Goal: Task Accomplishment & Management: Use online tool/utility

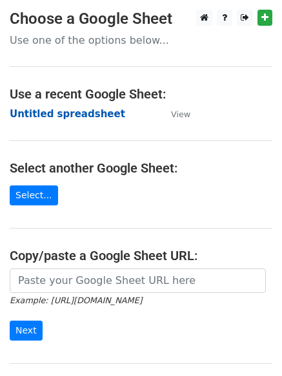
click at [94, 112] on strong "Untitled spreadsheet" at bounding box center [67, 114] width 115 height 12
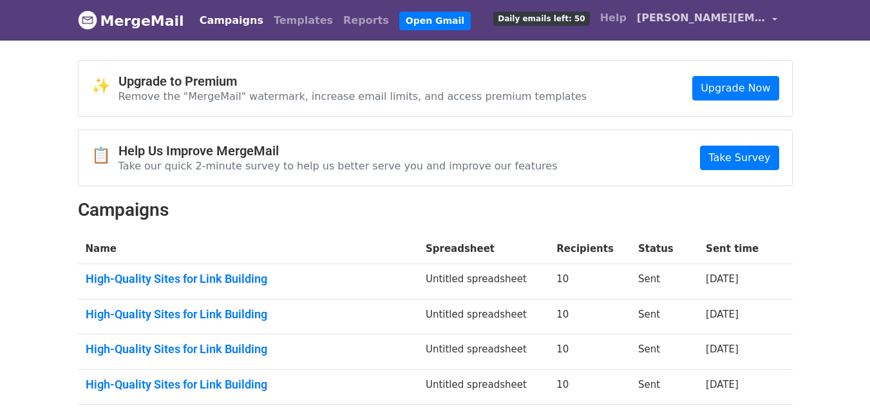
click at [685, 24] on span "daniel.guestposts@gmail.com" at bounding box center [701, 17] width 129 height 15
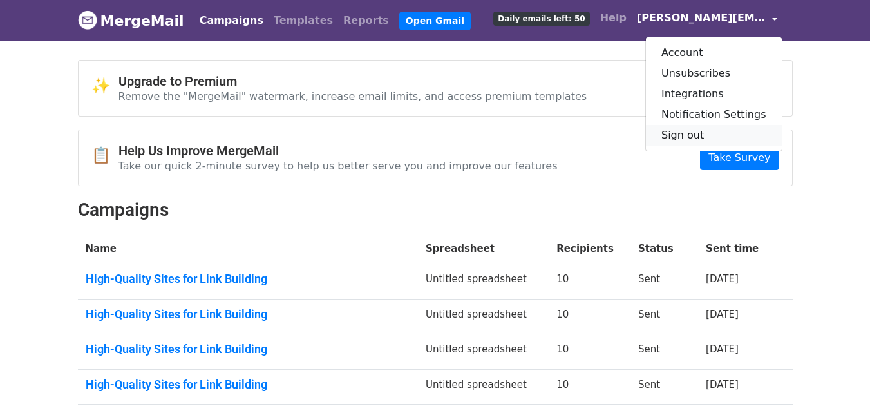
click at [684, 136] on link "Sign out" at bounding box center [714, 135] width 136 height 21
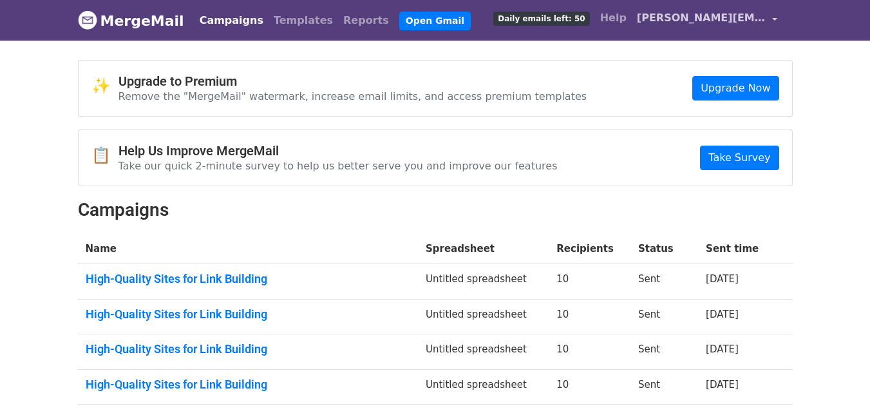
click at [713, 11] on span "daniel.guestposts@gmail.com" at bounding box center [701, 17] width 129 height 15
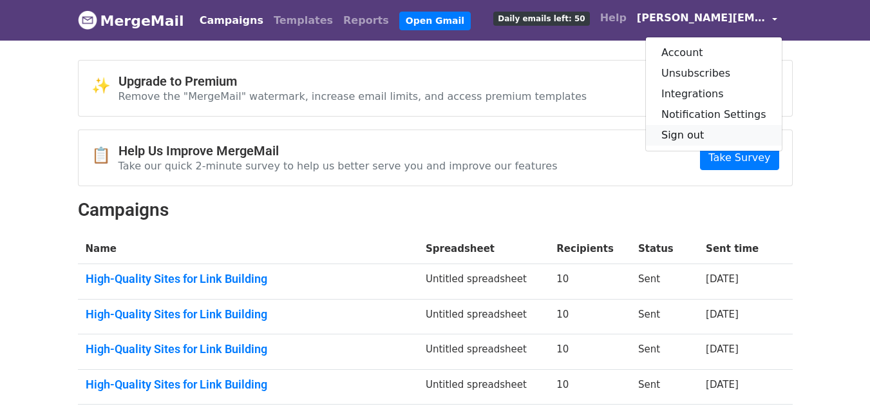
click at [691, 134] on link "Sign out" at bounding box center [714, 135] width 136 height 21
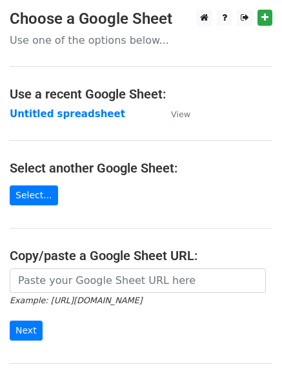
click at [99, 101] on h4 "Use a recent Google Sheet:" at bounding box center [141, 93] width 262 height 15
click at [85, 116] on strong "Untitled spreadsheet" at bounding box center [67, 114] width 115 height 12
click at [73, 110] on strong "Untitled spreadsheet" at bounding box center [67, 114] width 115 height 12
click at [137, 128] on main "Choose a Google Sheet Use one of the options below... Use a recent Google Sheet…" at bounding box center [141, 210] width 282 height 400
click at [93, 114] on strong "Untitled spreadsheet" at bounding box center [67, 114] width 115 height 12
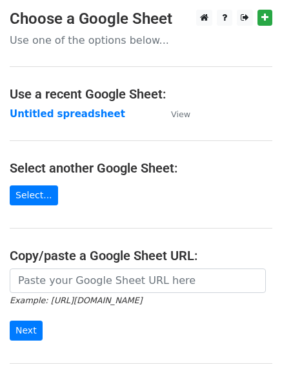
click at [106, 135] on main "Choose a Google Sheet Use one of the options below... Use a recent Google Sheet…" at bounding box center [141, 210] width 282 height 400
click at [80, 129] on main "Choose a Google Sheet Use one of the options below... Use a recent Google Sheet…" at bounding box center [141, 210] width 282 height 400
click at [95, 117] on strong "Untitled spreadsheet" at bounding box center [67, 114] width 115 height 12
drag, startPoint x: 68, startPoint y: 110, endPoint x: 40, endPoint y: 119, distance: 29.9
click at [68, 110] on strong "Untitled spreadsheet" at bounding box center [67, 114] width 115 height 12
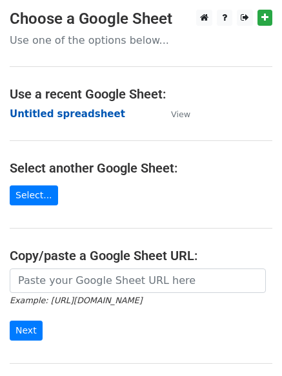
click at [94, 119] on strong "Untitled spreadsheet" at bounding box center [67, 114] width 115 height 12
click at [89, 109] on strong "Untitled spreadsheet" at bounding box center [67, 114] width 115 height 12
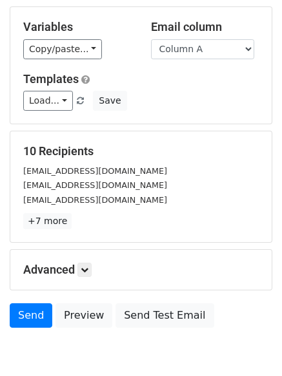
scroll to position [124, 0]
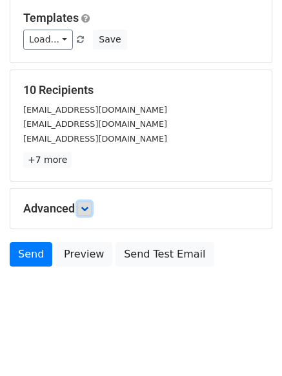
click at [83, 207] on icon at bounding box center [85, 209] width 8 height 8
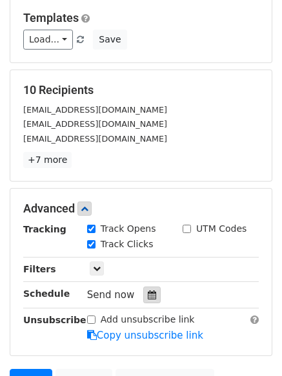
click at [150, 300] on div at bounding box center [151, 295] width 17 height 17
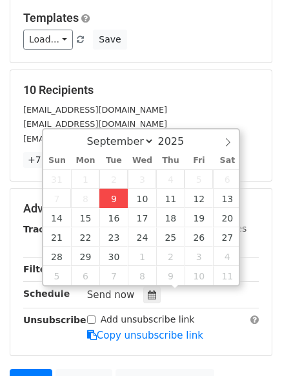
type input "2025-09-09 12:00"
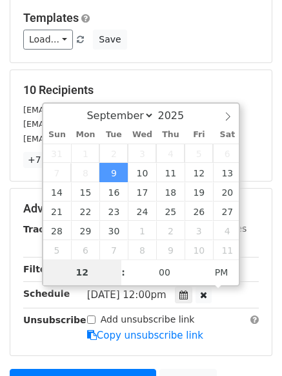
type input "4"
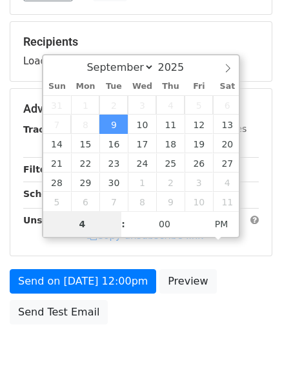
scroll to position [230, 0]
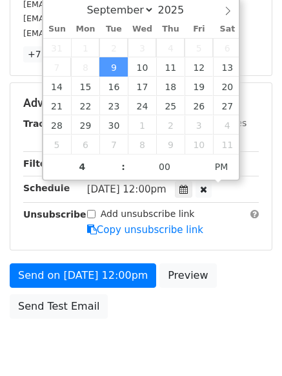
type input "2025-09-09 16:00"
click at [178, 309] on div "Send on Sep 9 at 12:00pm Preview Send Test Email" at bounding box center [141, 294] width 282 height 62
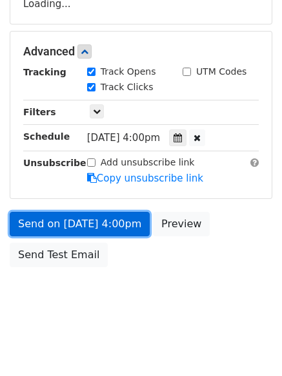
click at [111, 225] on link "Send on Sep 9 at 4:00pm" at bounding box center [80, 224] width 140 height 24
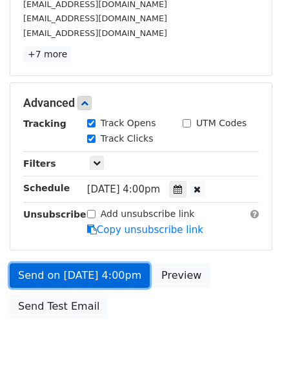
click at [88, 269] on link "Send on Sep 9 at 4:00pm" at bounding box center [80, 275] width 140 height 24
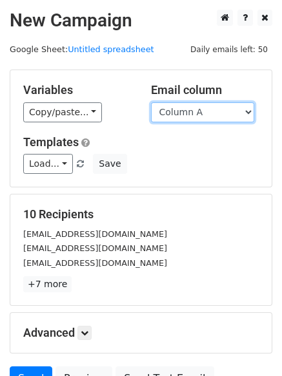
click at [218, 119] on select "Column A Column B Column C Column D" at bounding box center [202, 112] width 103 height 20
select select "Column B"
click at [151, 102] on select "Column A Column B Column C Column D" at bounding box center [202, 112] width 103 height 20
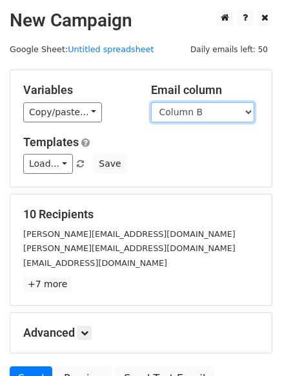
scroll to position [124, 0]
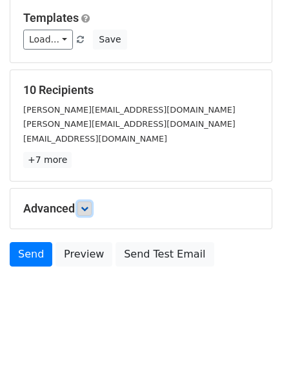
click at [91, 209] on link at bounding box center [84, 209] width 14 height 14
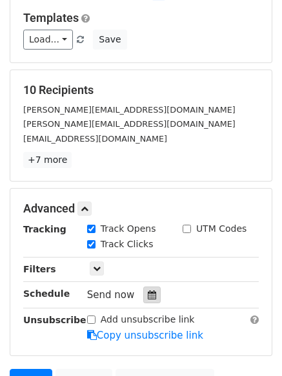
click at [148, 295] on icon at bounding box center [152, 295] width 8 height 9
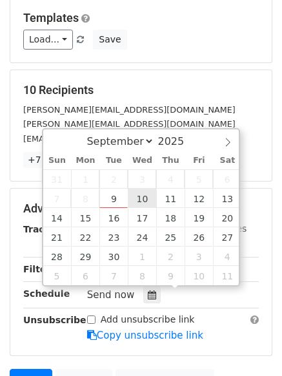
type input "2025-09-10 12:00"
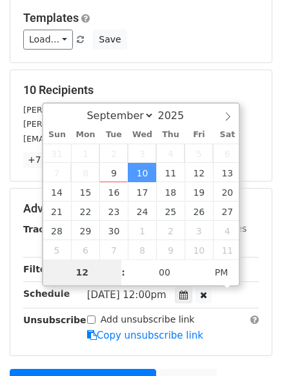
type input "5"
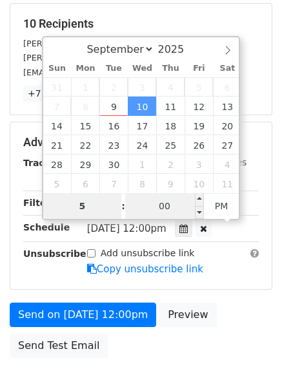
scroll to position [282, 0]
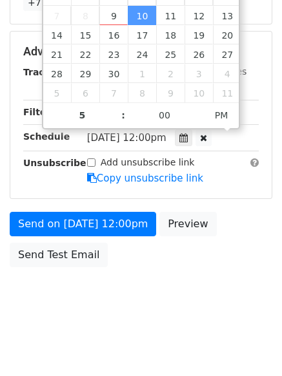
type input "2025-09-10 17:00"
click at [189, 295] on body "New Campaign Daily emails left: 50 Google Sheet: Untitled spreadsheet Variables…" at bounding box center [141, 26] width 282 height 597
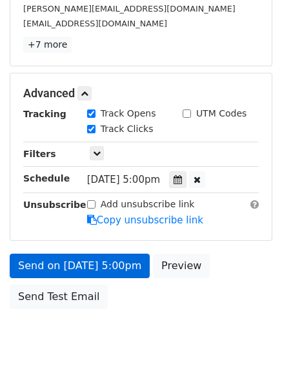
scroll to position [217, 0]
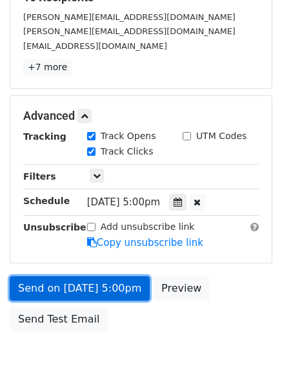
click at [122, 287] on link "Send on Sep 10 at 5:00pm" at bounding box center [80, 288] width 140 height 24
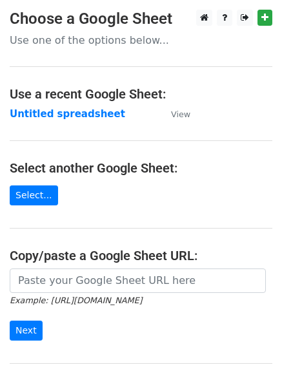
click at [79, 117] on strong "Untitled spreadsheet" at bounding box center [67, 114] width 115 height 12
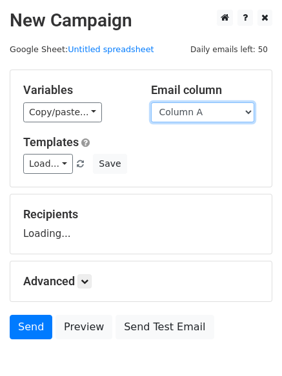
click at [198, 119] on select "Column A Column B Column C Column D" at bounding box center [202, 112] width 103 height 20
click at [198, 157] on div "Load... No templates saved Save" at bounding box center [141, 164] width 254 height 20
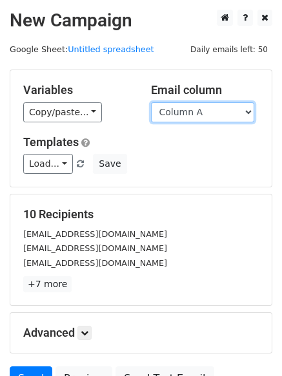
click at [211, 110] on select "Column A Column B Column C Column D" at bounding box center [202, 112] width 103 height 20
select select "Column C"
click at [151, 102] on select "Column A Column B Column C Column D" at bounding box center [202, 112] width 103 height 20
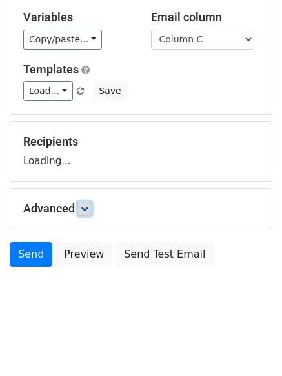
click at [91, 210] on link at bounding box center [84, 209] width 14 height 14
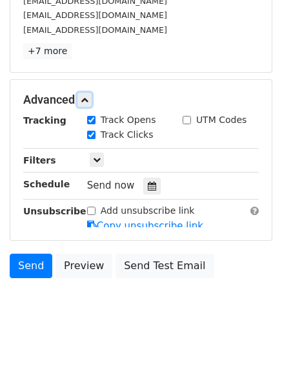
scroll to position [234, 0]
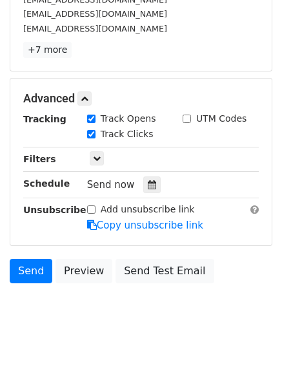
click at [140, 197] on div "Tracking Track Opens UTM Codes Track Clicks Filters Only include spreadsheet ro…" at bounding box center [140, 172] width 235 height 120
click at [143, 191] on div at bounding box center [151, 185] width 17 height 17
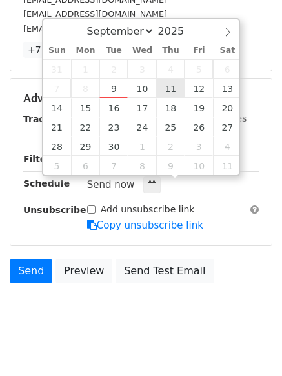
type input "2025-09-11 12:00"
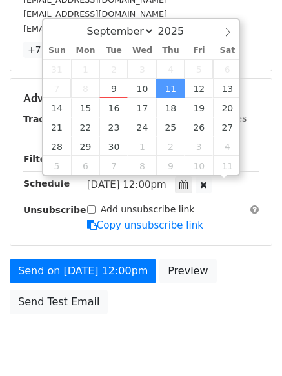
scroll to position [1, 0]
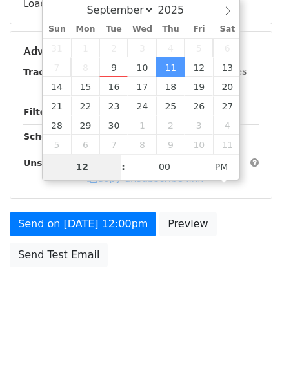
type input "6"
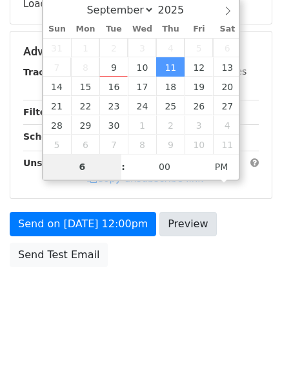
scroll to position [234, 0]
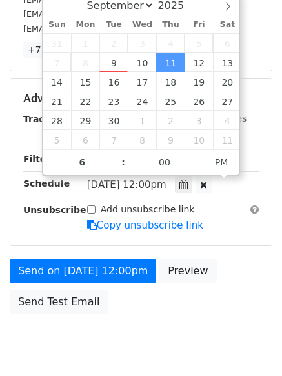
type input "2025-09-11 18:00"
click at [129, 329] on body "New Campaign Daily emails left: 50 Google Sheet: Untitled spreadsheet Variables…" at bounding box center [141, 73] width 282 height 597
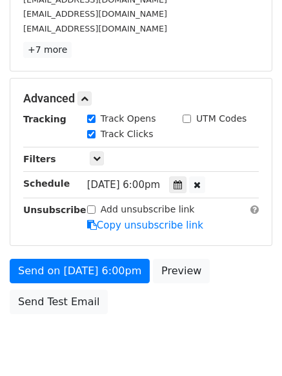
scroll to position [230, 0]
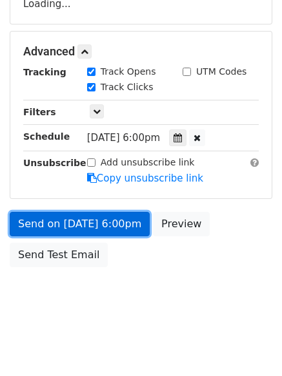
click at [123, 216] on link "Send on Sep 11 at 6:00pm" at bounding box center [80, 224] width 140 height 24
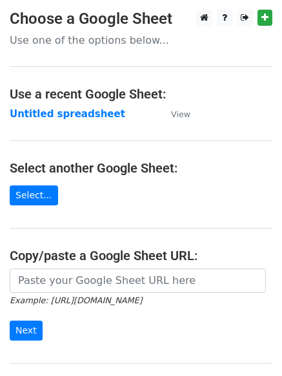
click at [91, 118] on strong "Untitled spreadsheet" at bounding box center [67, 114] width 115 height 12
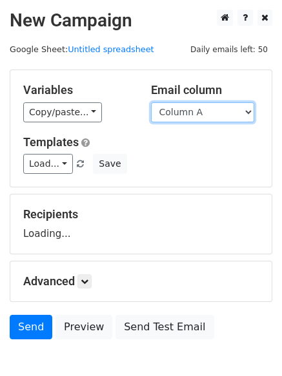
click at [197, 117] on select "Column A Column B Column C Column D" at bounding box center [202, 112] width 103 height 20
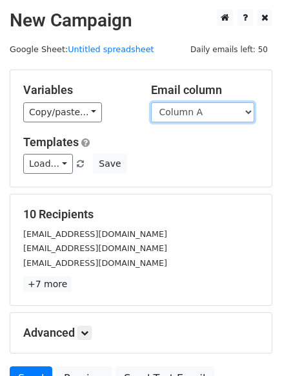
click at [213, 111] on select "Column A Column B Column C Column D" at bounding box center [202, 112] width 103 height 20
select select "Column D"
click at [151, 102] on select "Column A Column B Column C Column D" at bounding box center [202, 112] width 103 height 20
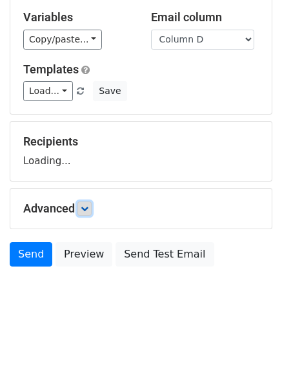
click at [87, 205] on icon at bounding box center [85, 209] width 8 height 8
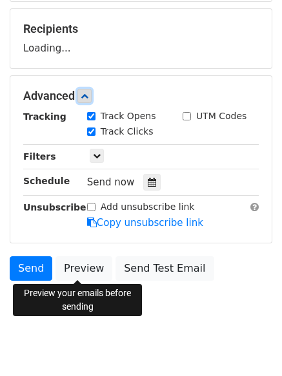
scroll to position [191, 0]
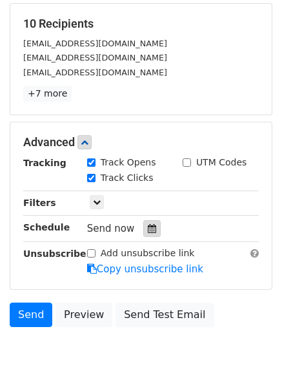
click at [148, 227] on icon at bounding box center [152, 228] width 8 height 9
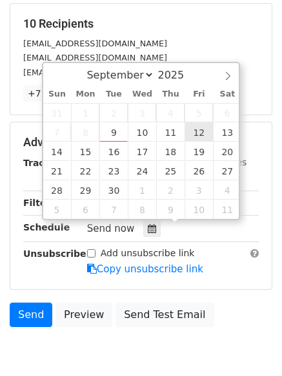
type input "2025-09-12 12:00"
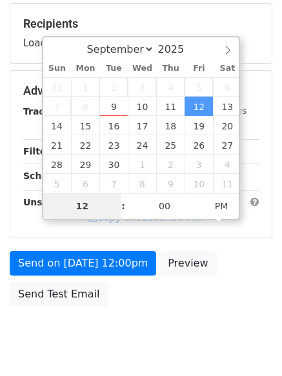
type input "7"
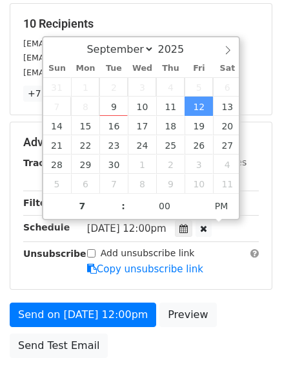
type input "2025-09-12 19:00"
click at [143, 328] on div "Send on Sep 12 at 12:00pm Preview Send Test Email" at bounding box center [141, 334] width 282 height 62
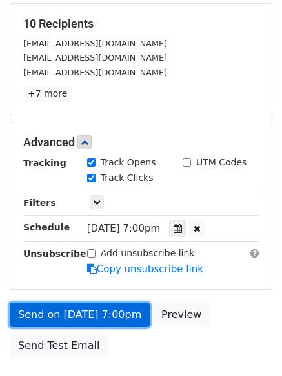
click at [114, 307] on link "Send on Sep 12 at 7:00pm" at bounding box center [80, 315] width 140 height 24
